Goal: Navigation & Orientation: Find specific page/section

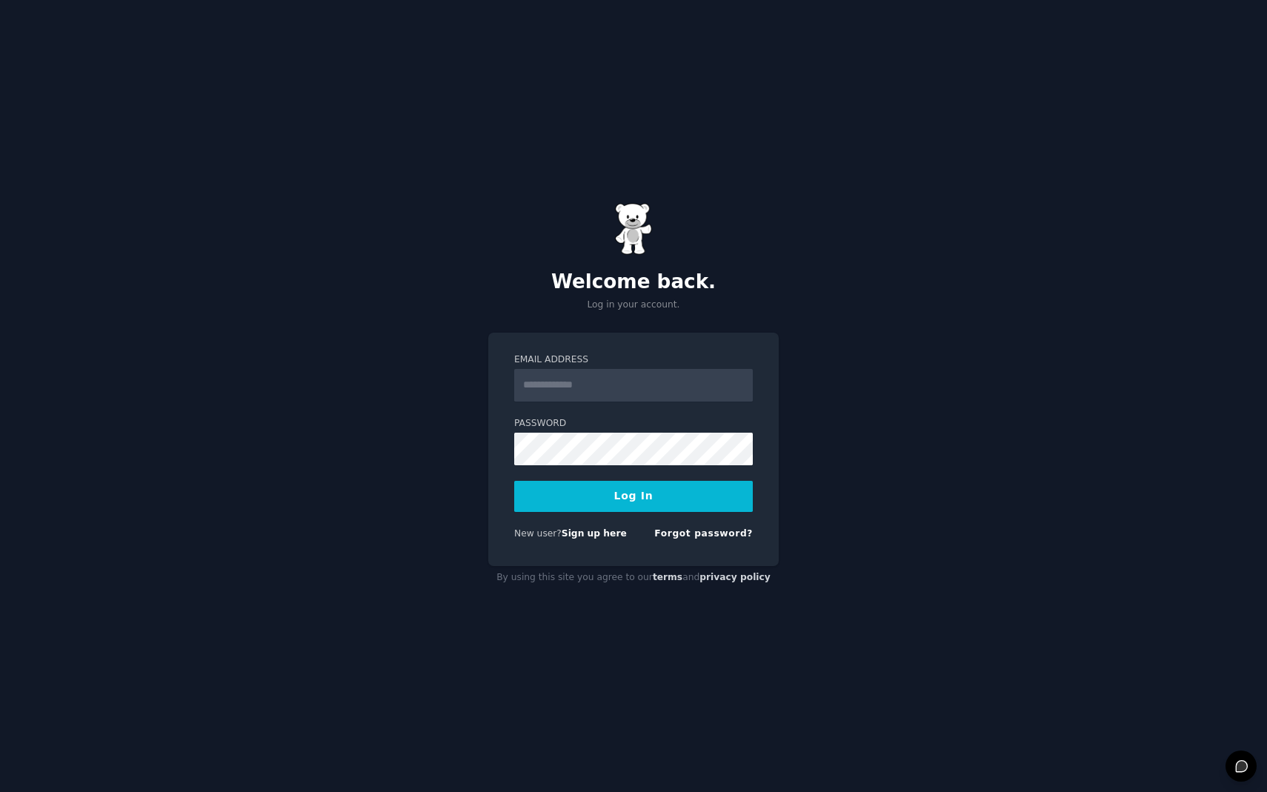
click at [556, 391] on input "Email Address" at bounding box center [633, 385] width 239 height 33
type input "**********"
click at [617, 496] on button "Log In" at bounding box center [633, 496] width 239 height 31
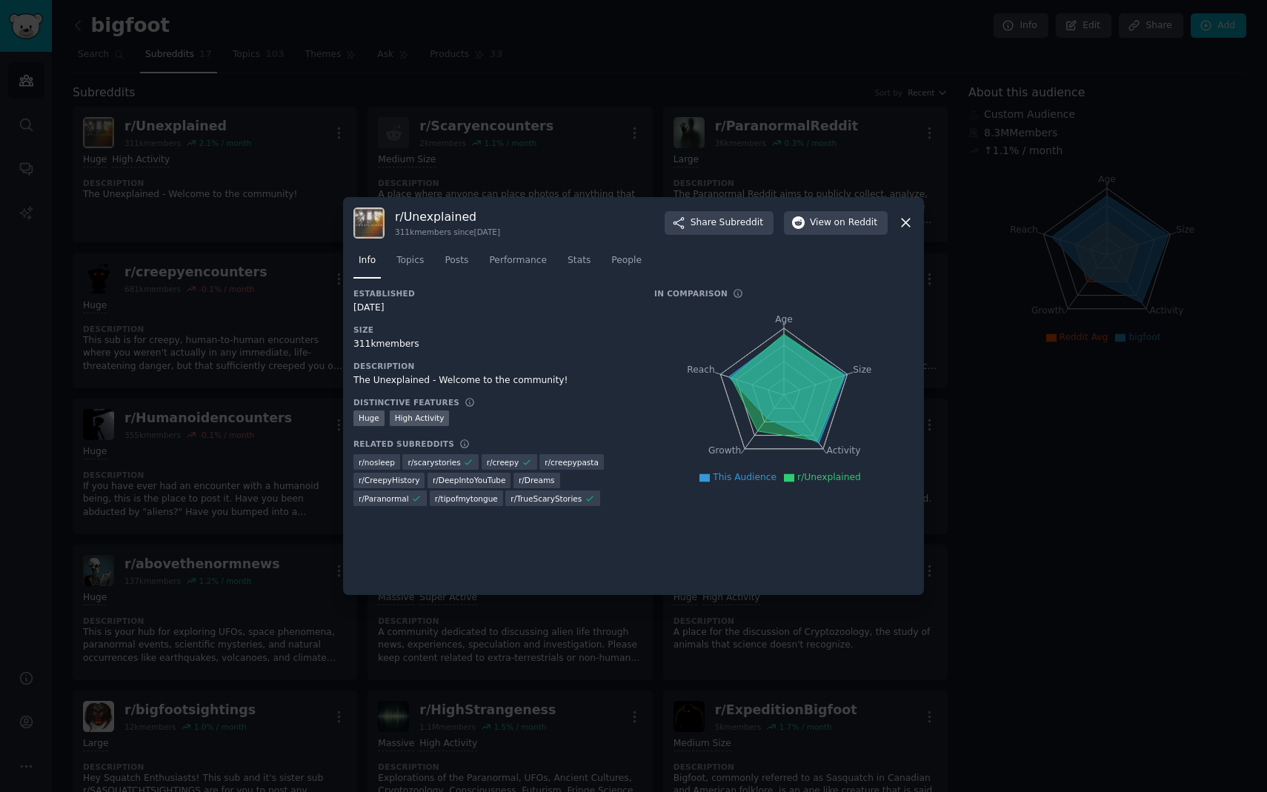
click at [907, 223] on icon at bounding box center [906, 223] width 16 height 16
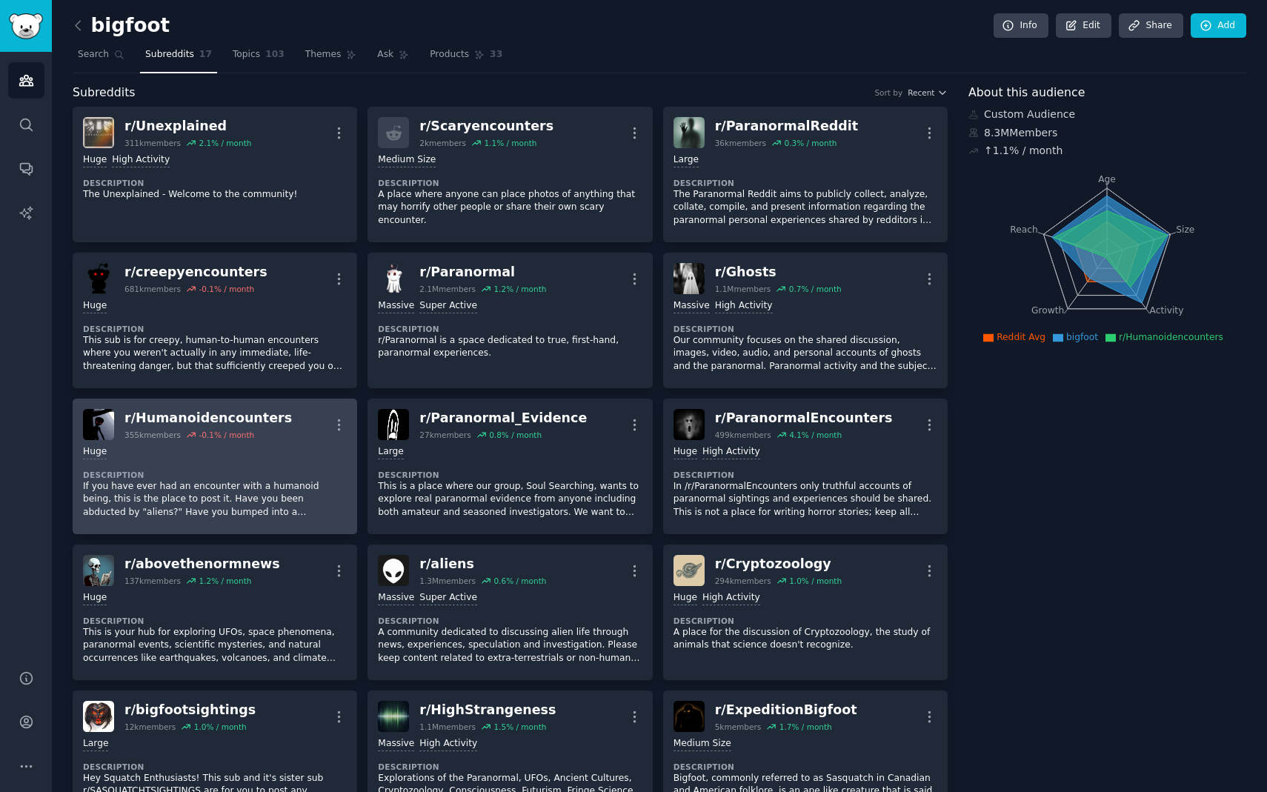
click at [216, 414] on div "r/ Humanoidencounters" at bounding box center [209, 418] width 168 height 19
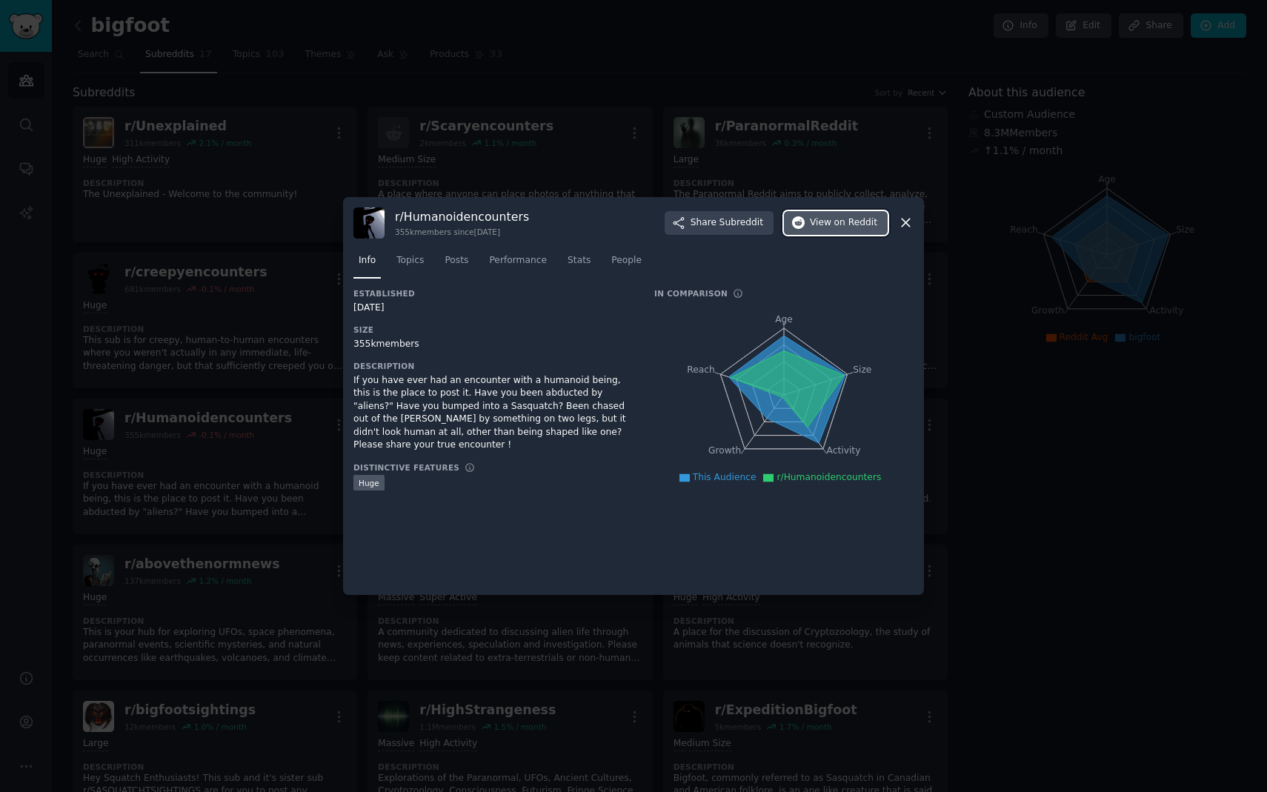
click at [843, 229] on span "on Reddit" at bounding box center [856, 222] width 43 height 13
